Goal: Complete application form: Complete application form

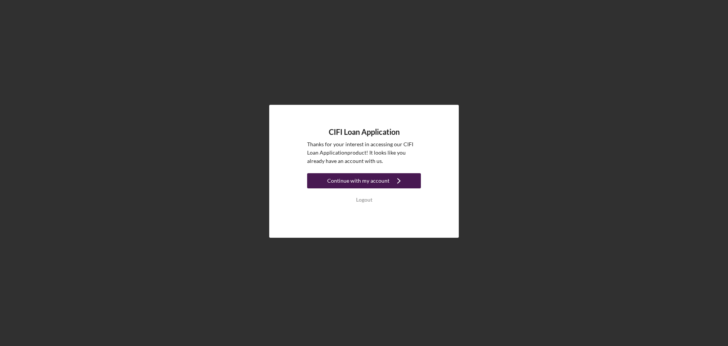
click at [387, 181] on div "Continue with my account" at bounding box center [358, 180] width 62 height 15
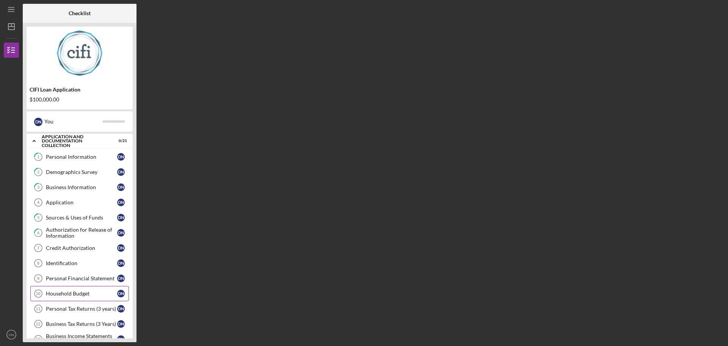
scroll to position [137, 0]
